Goal: Obtain resource: Download file/media

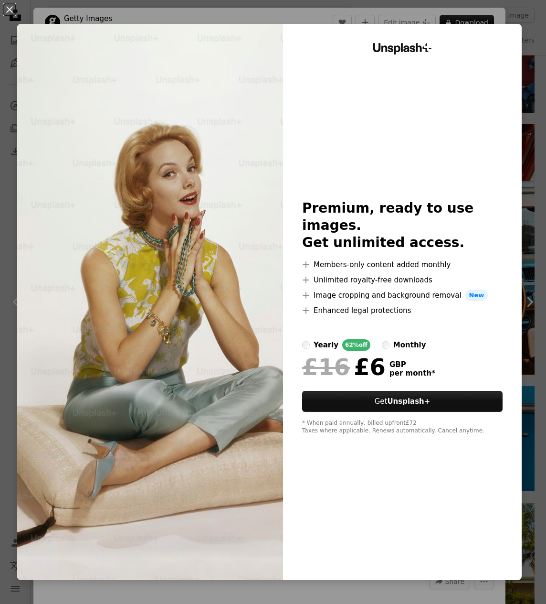
scroll to position [596, 0]
click at [517, 16] on div "An X shape Unsplash+ Premium, ready to use images. Get unlimited access. A plus…" at bounding box center [273, 302] width 546 height 604
